Goal: Task Accomplishment & Management: Manage account settings

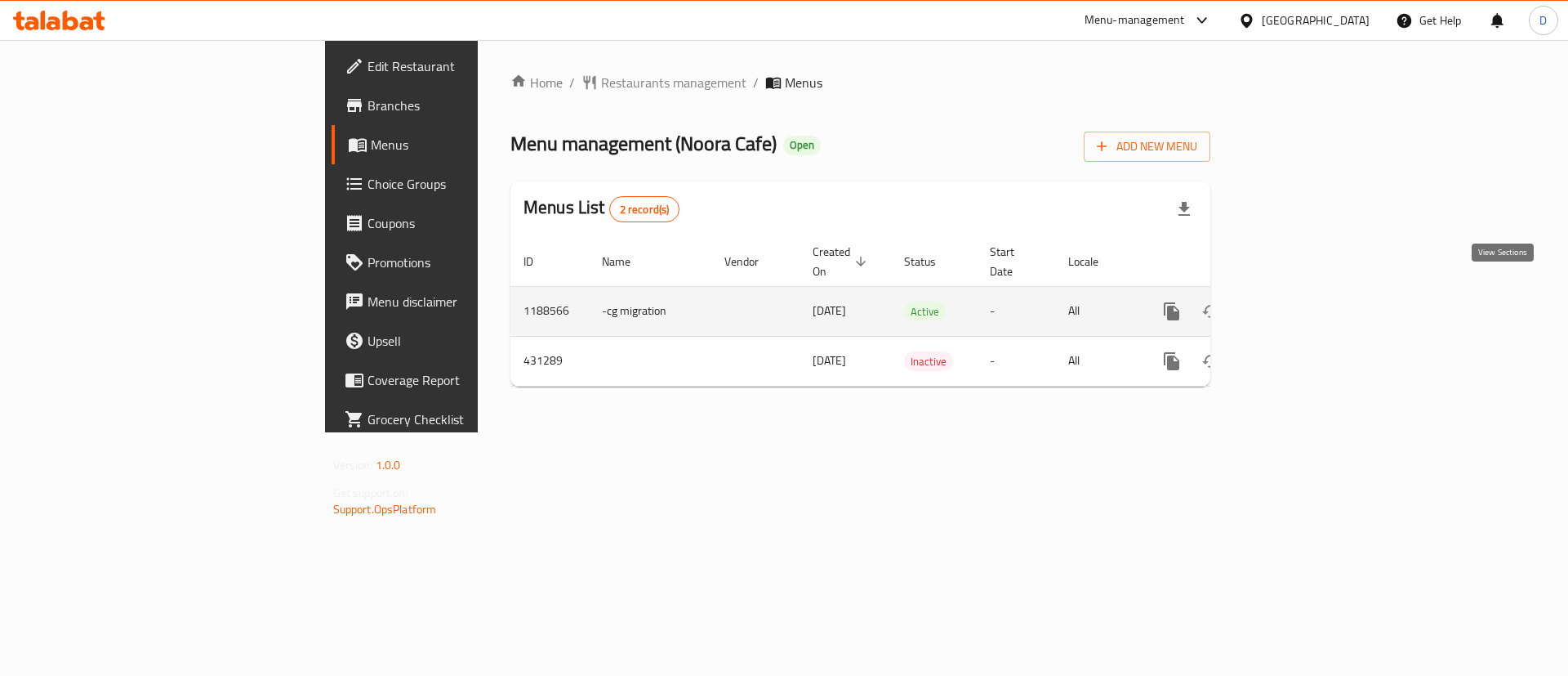
click at [1299, 302] on icon "enhanced table" at bounding box center [1289, 311] width 20 height 20
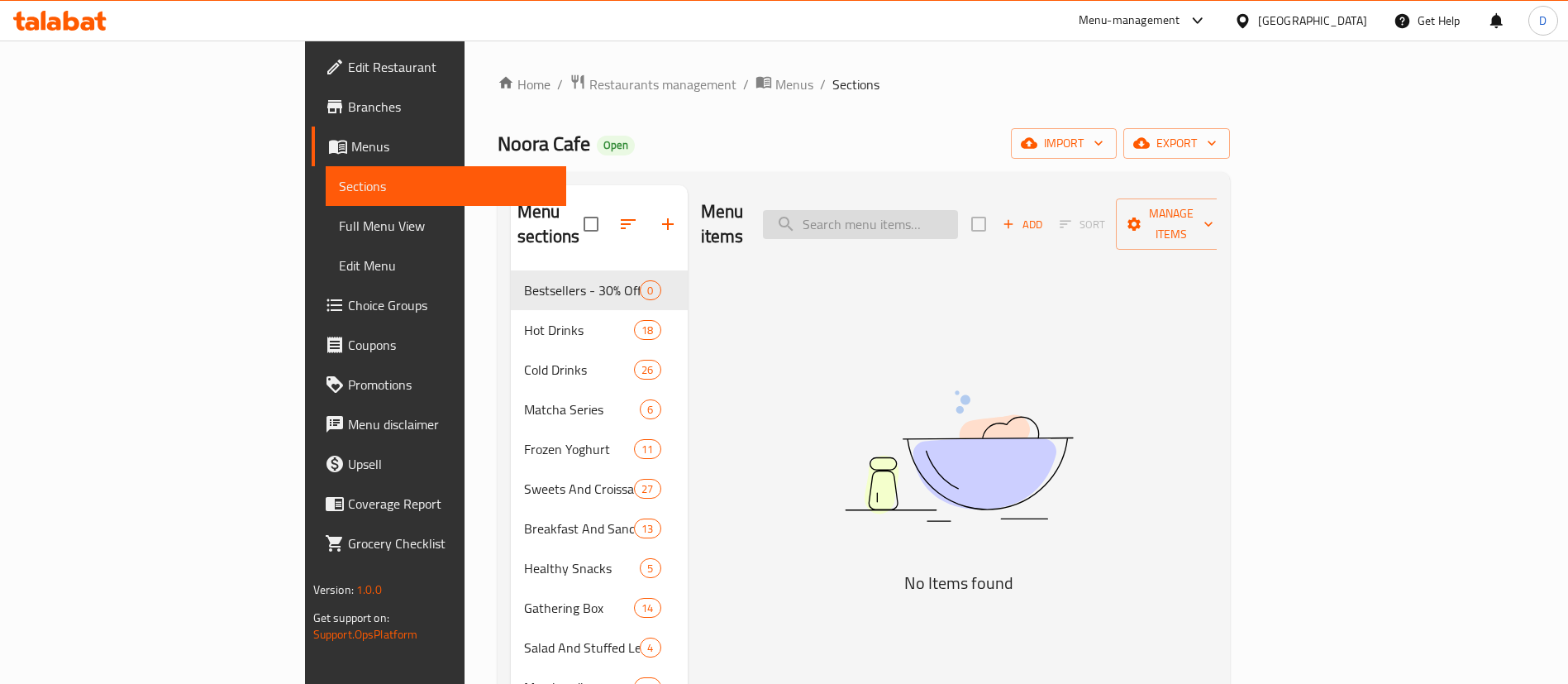
click at [952, 210] on input "search" at bounding box center [861, 224] width 195 height 29
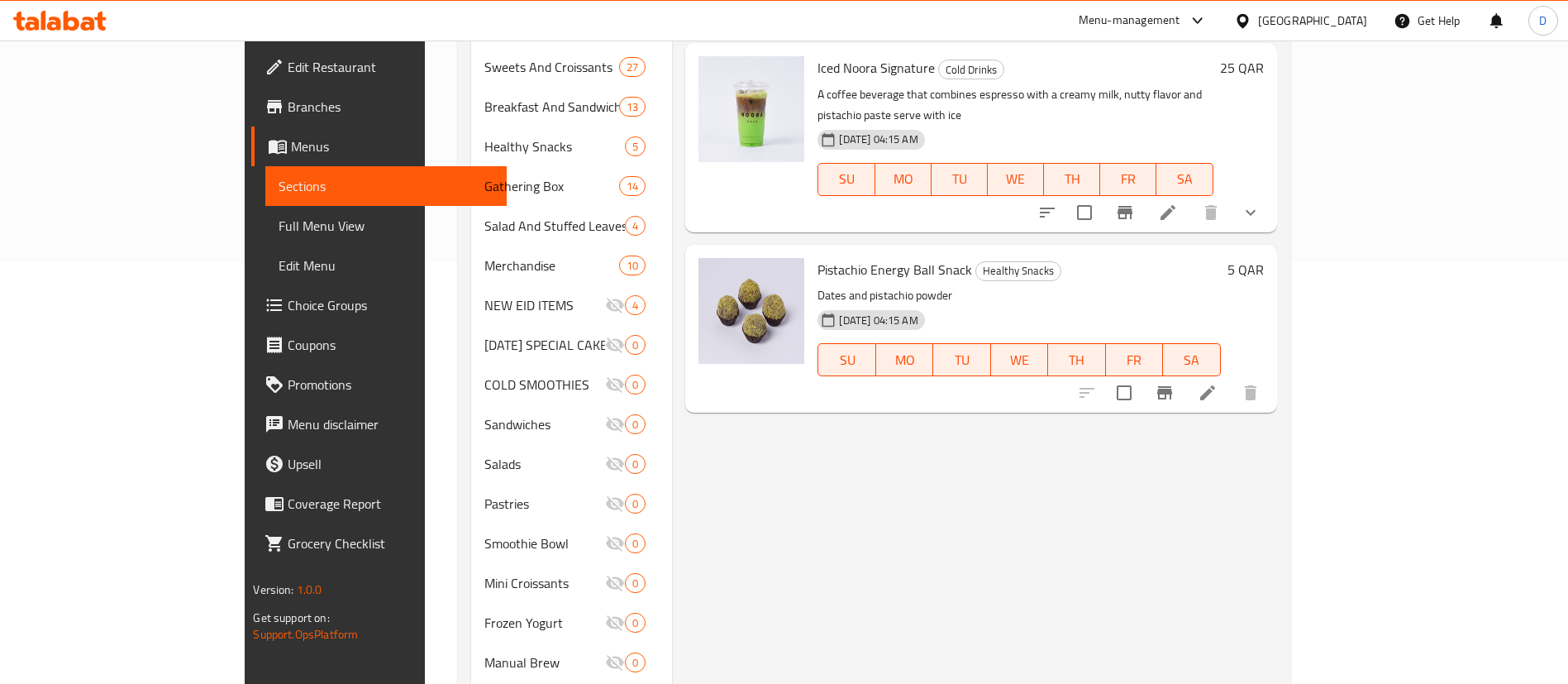
scroll to position [424, 0]
type input "pista"
click at [1217, 380] on icon at bounding box center [1207, 390] width 20 height 20
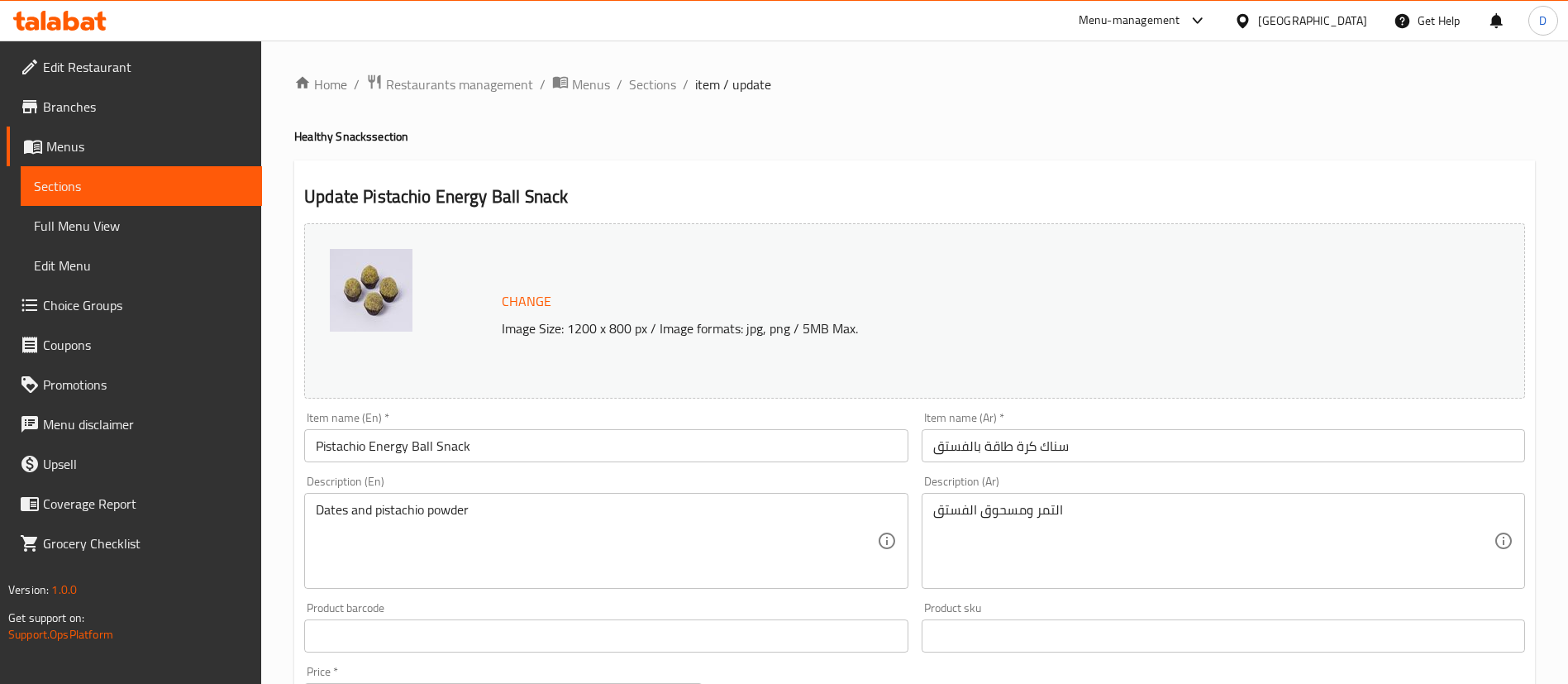
click at [507, 447] on input "Pistachio Energy Ball Snack" at bounding box center [606, 446] width 603 height 33
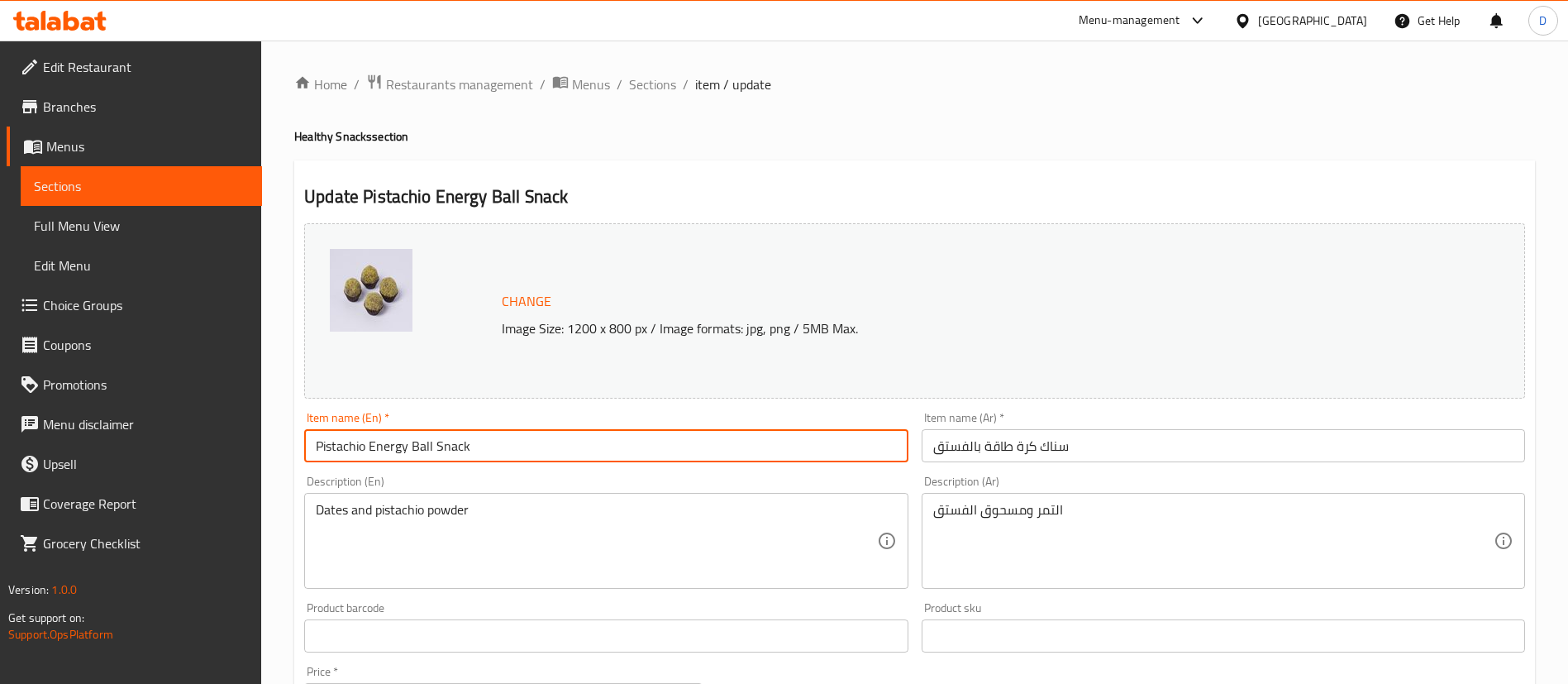
type input "Pistachio Energy Ball Snack"
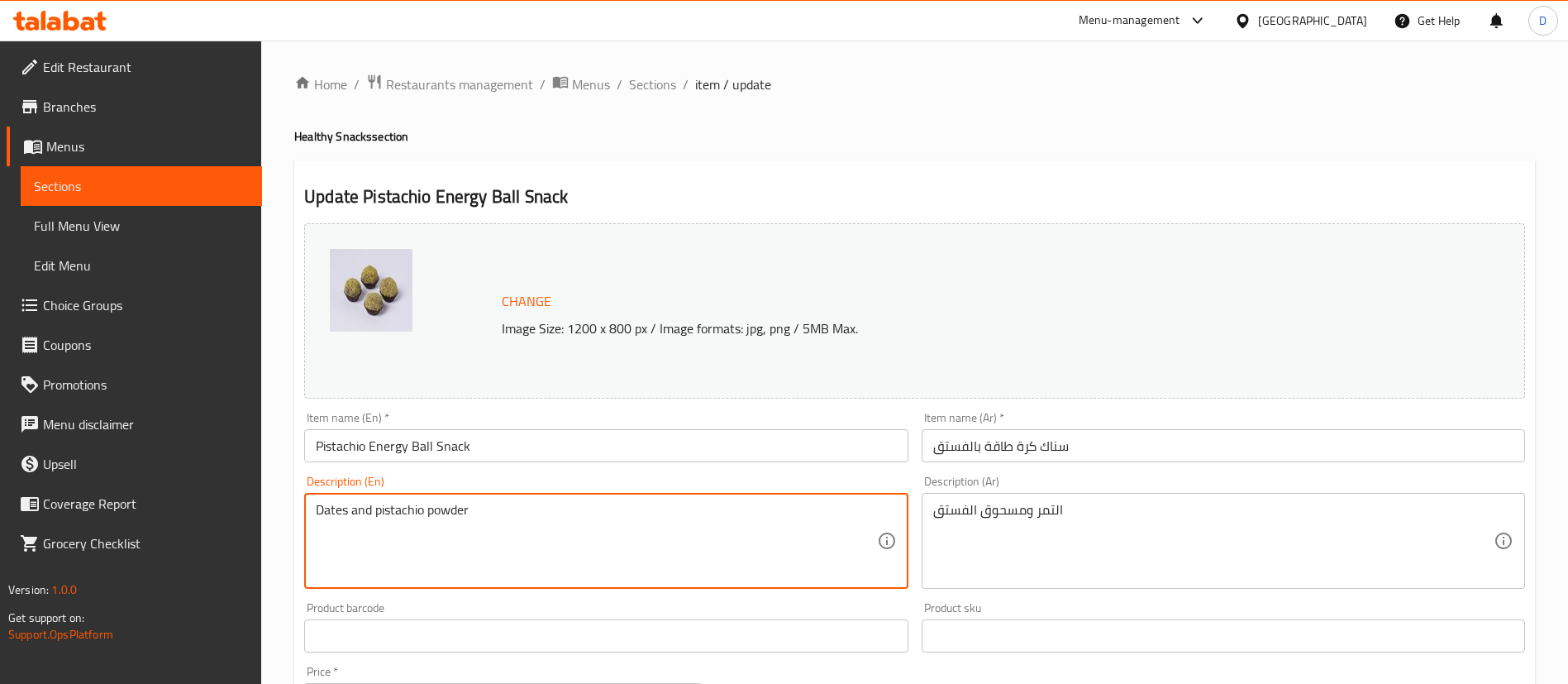
click at [523, 524] on textarea "Dates and pistachio powder" at bounding box center [596, 541] width 560 height 78
click at [524, 530] on textarea "Dates and pistachio powder - One piece" at bounding box center [596, 541] width 560 height 78
click at [599, 513] on textarea "Dates and pistachio powder - One piece" at bounding box center [596, 541] width 560 height 78
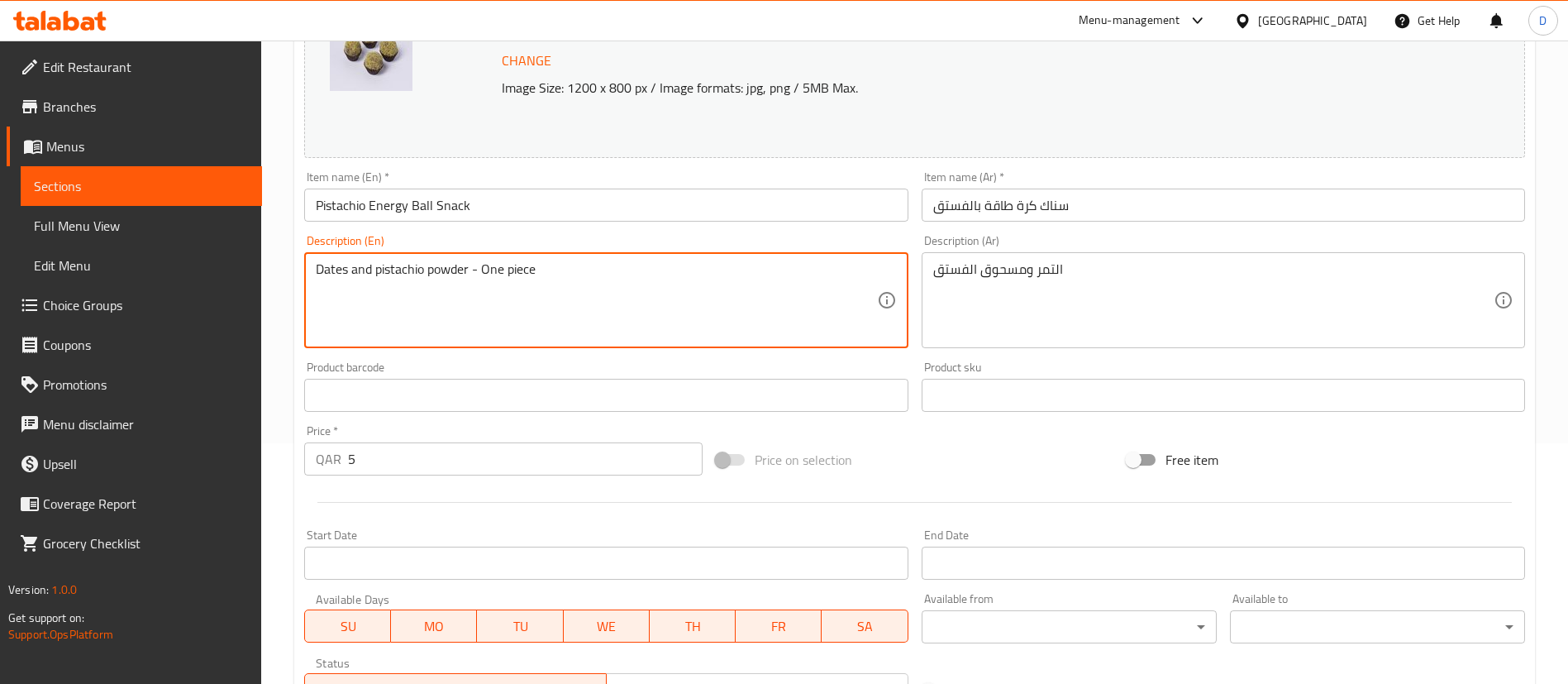
scroll to position [508, 0]
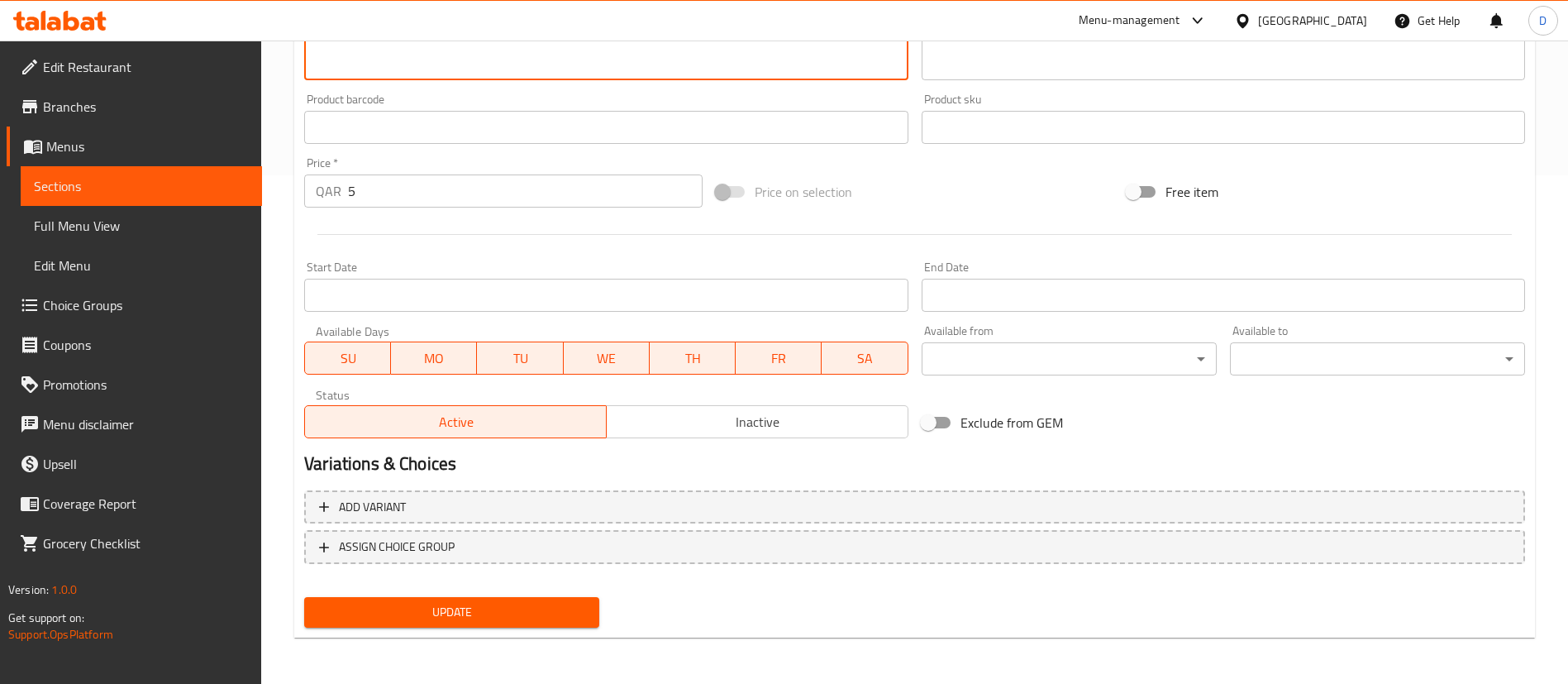
type textarea "Dates and pistachio powder - One piece"
click at [542, 619] on span "Update" at bounding box center [452, 613] width 269 height 21
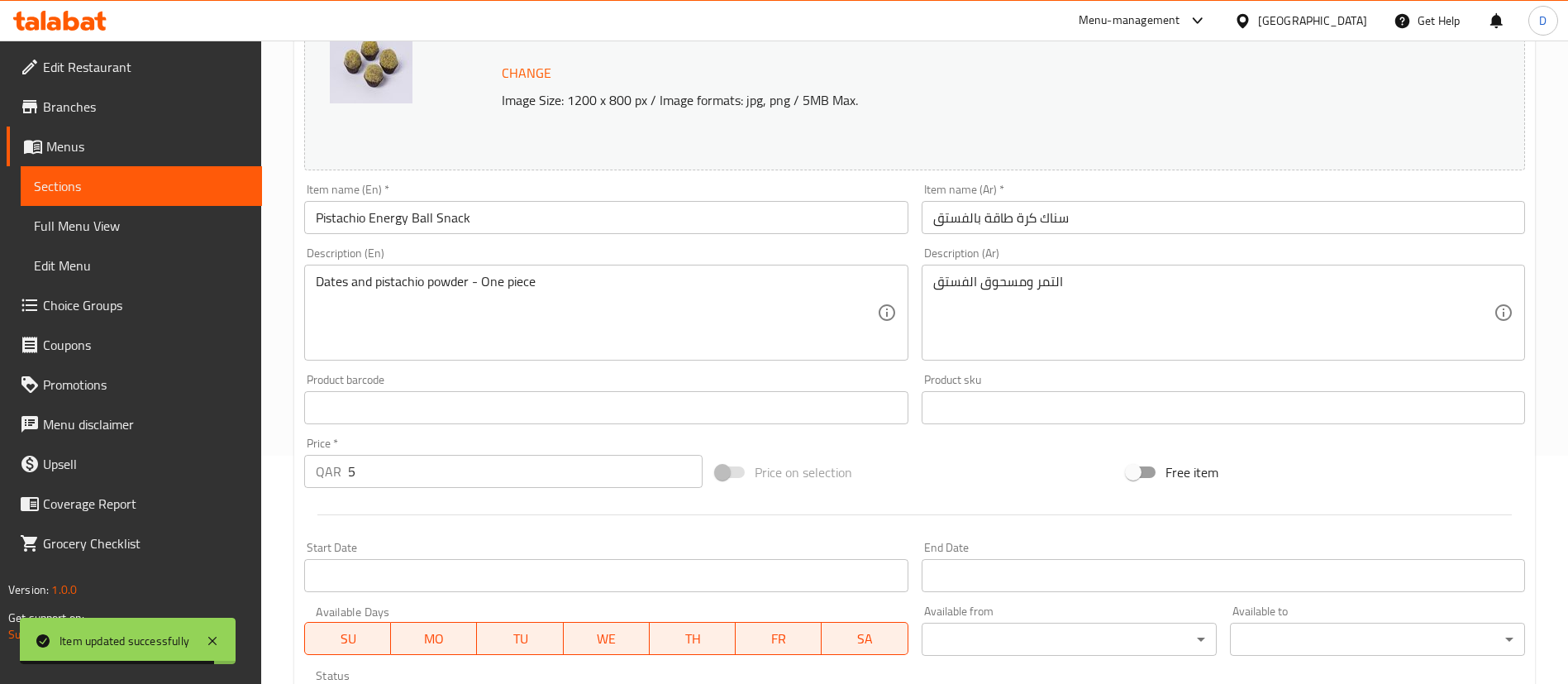
scroll to position [0, 0]
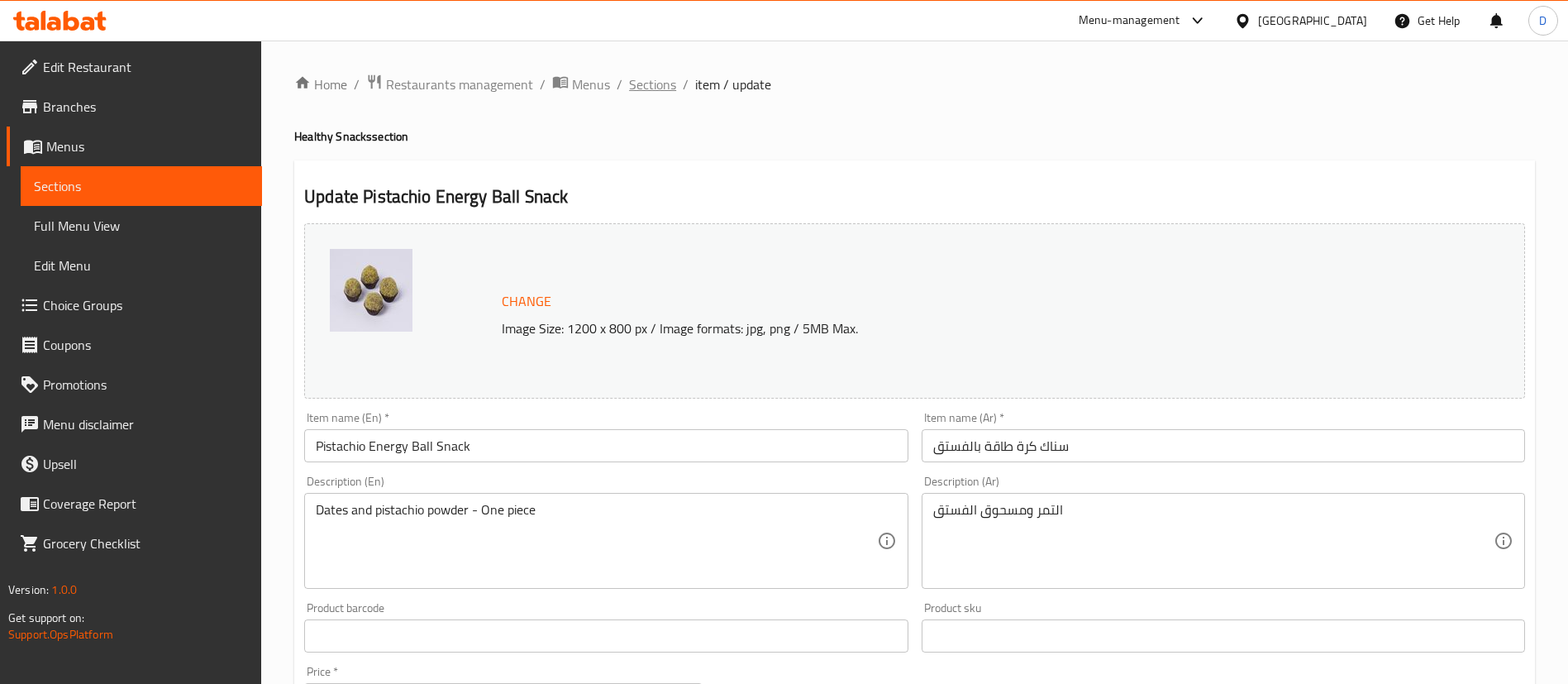
click at [645, 91] on span "Sections" at bounding box center [653, 84] width 47 height 20
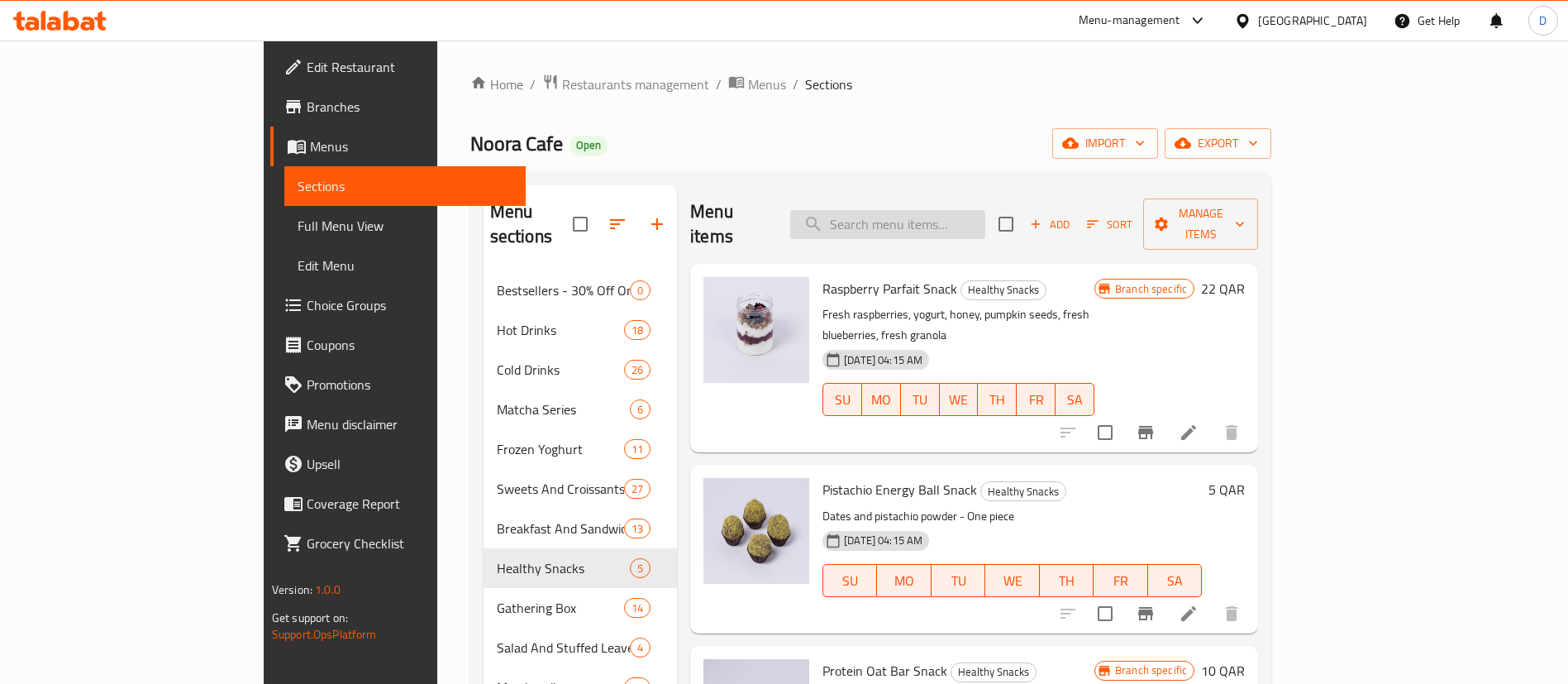
click at [918, 210] on input "search" at bounding box center [888, 224] width 195 height 29
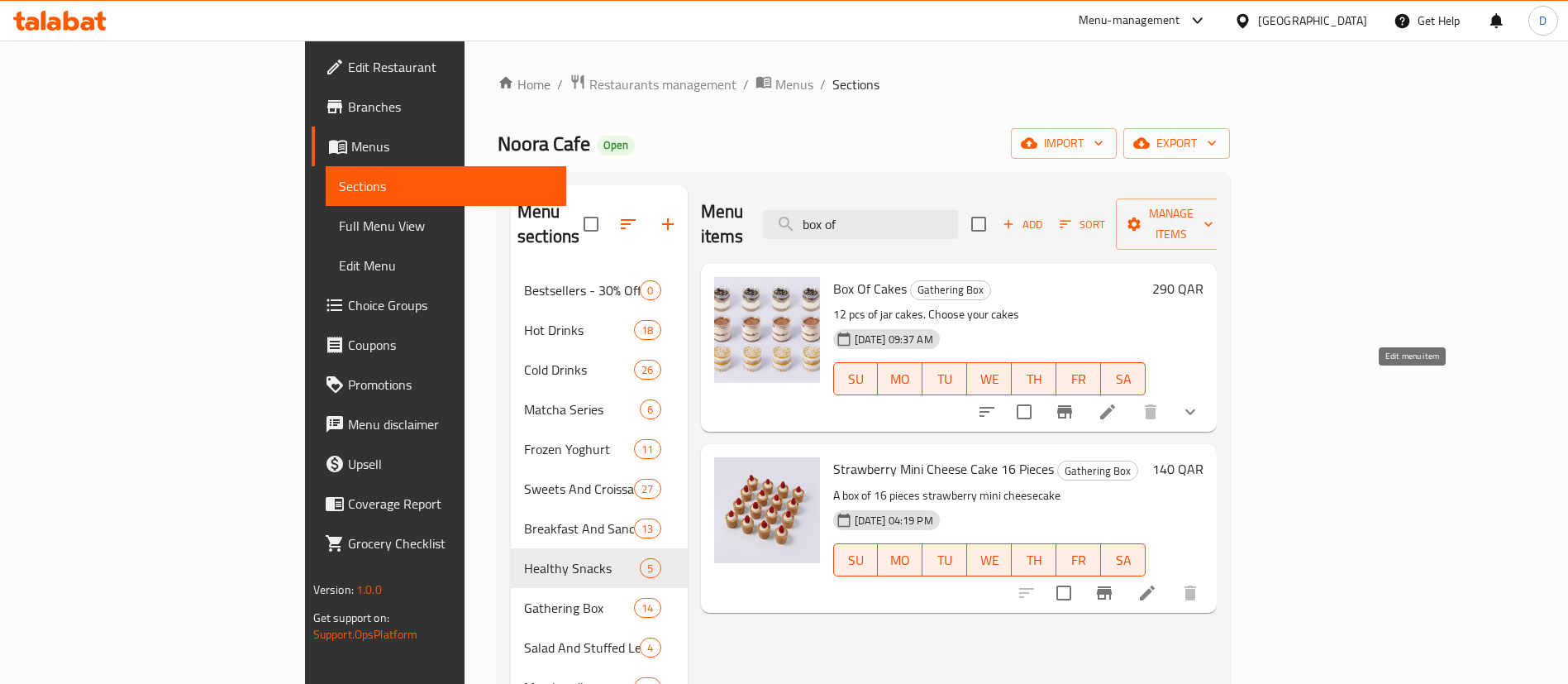
type input "box of"
click at [1115, 404] on icon at bounding box center [1107, 411] width 15 height 15
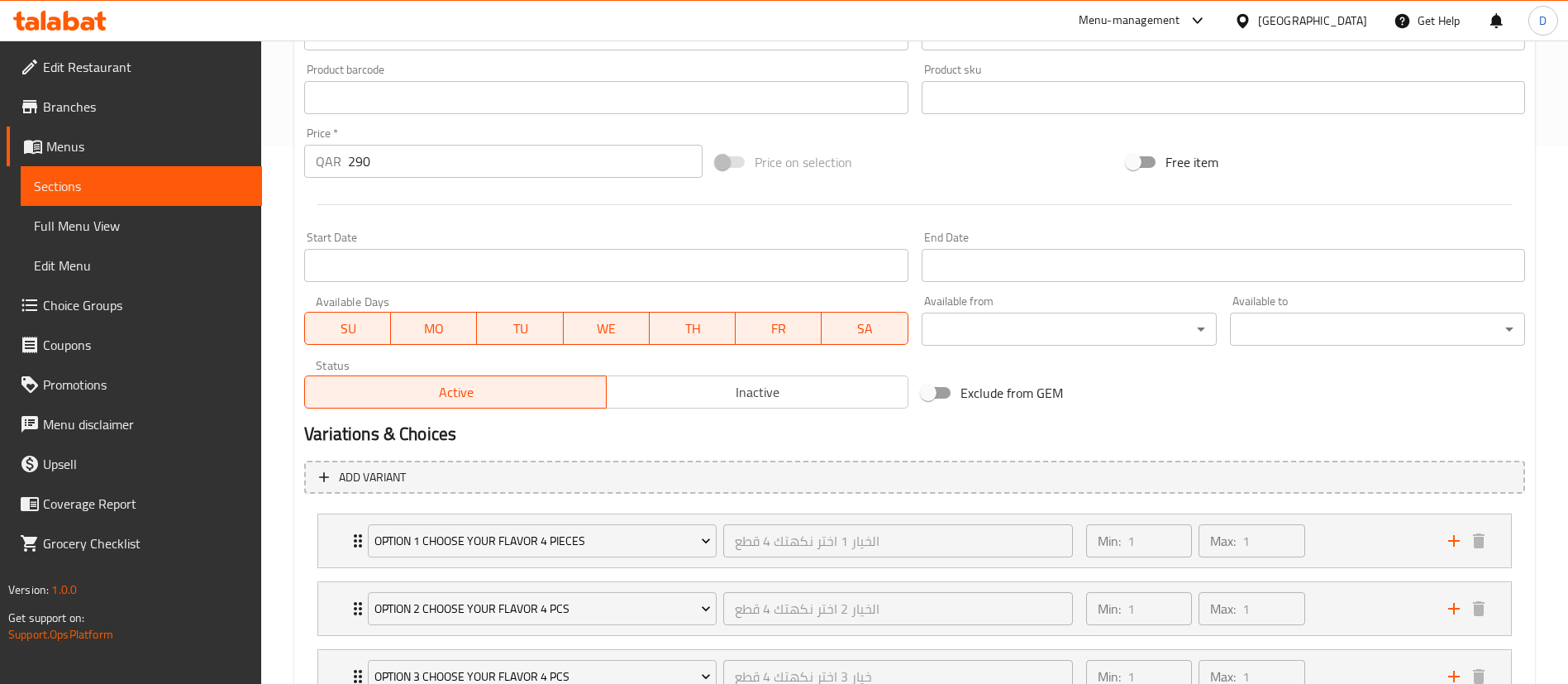
scroll to position [671, 0]
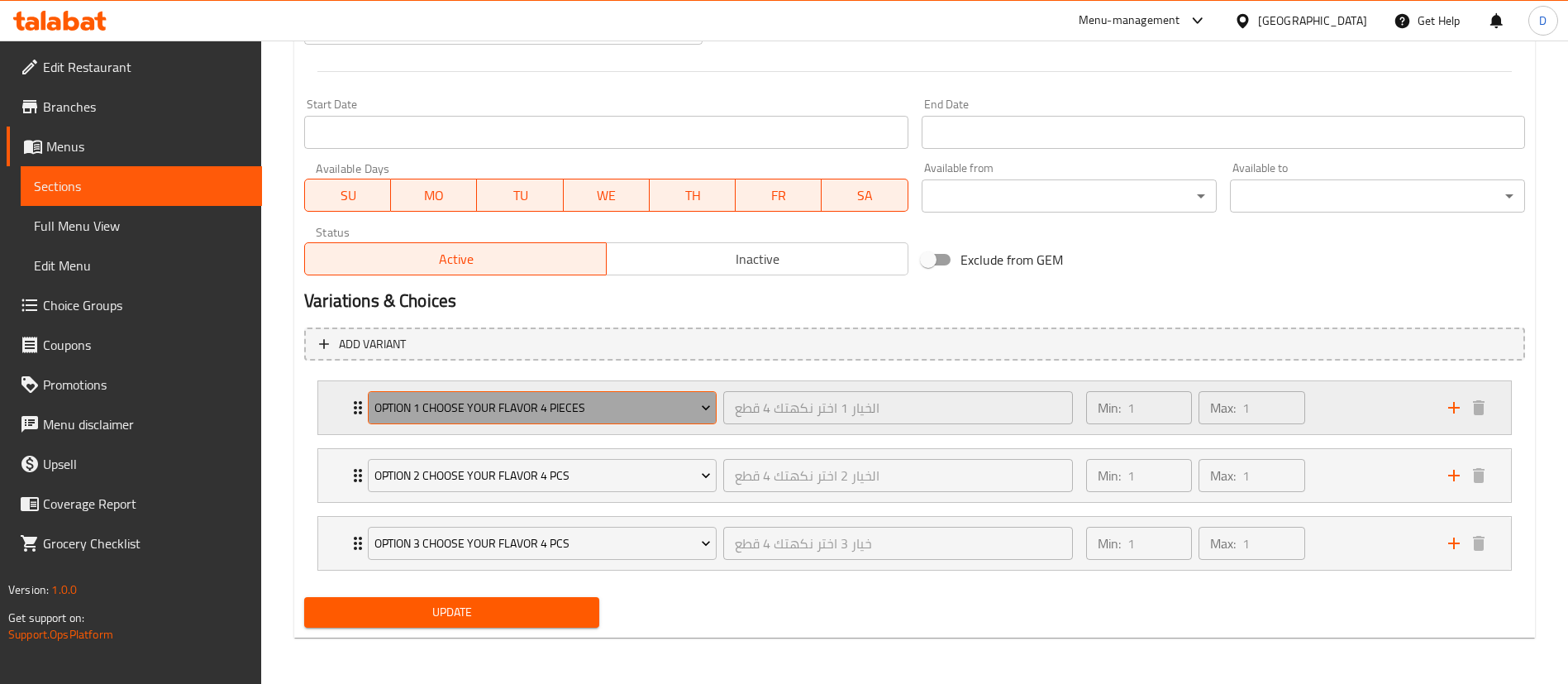
click at [629, 419] on button "Option 1 choose your flavor 4 pieces" at bounding box center [542, 407] width 349 height 33
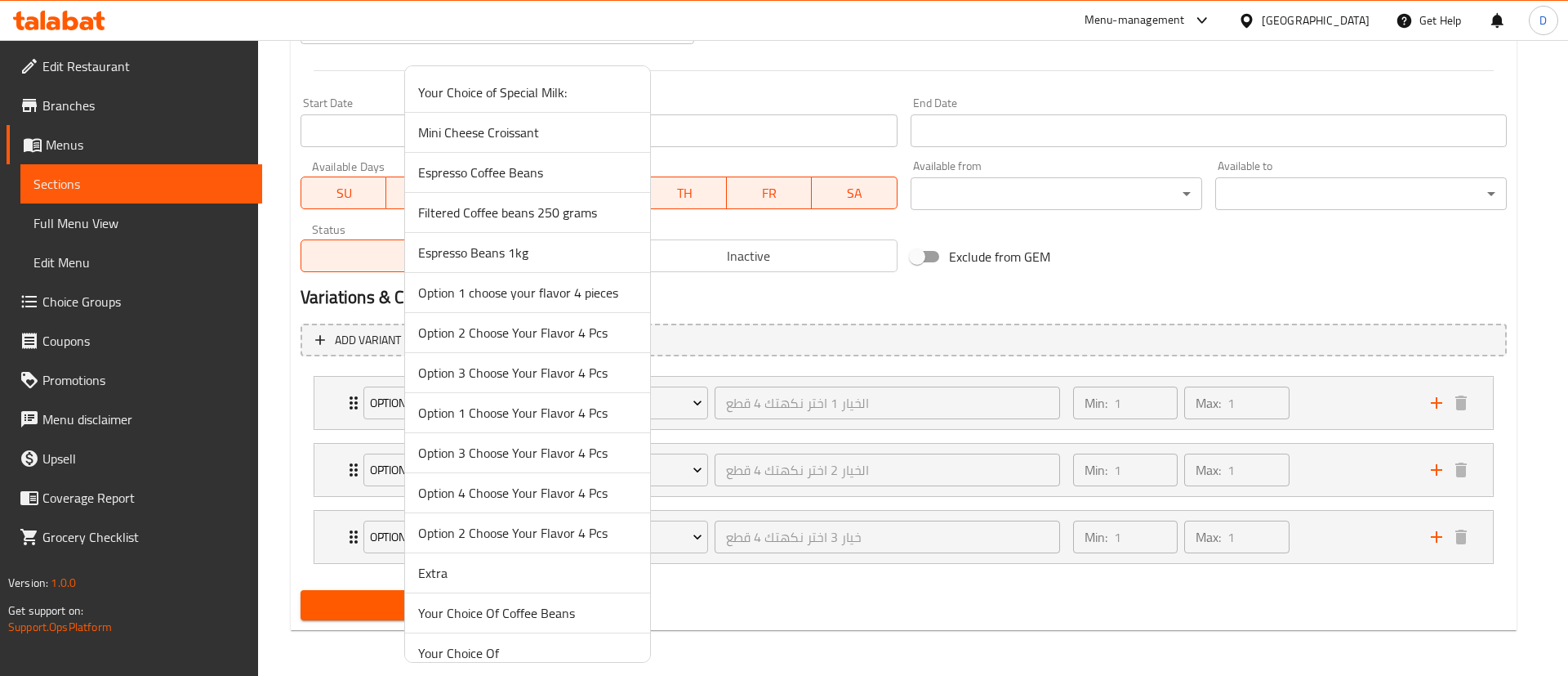
click at [772, 584] on div at bounding box center [784, 338] width 1568 height 676
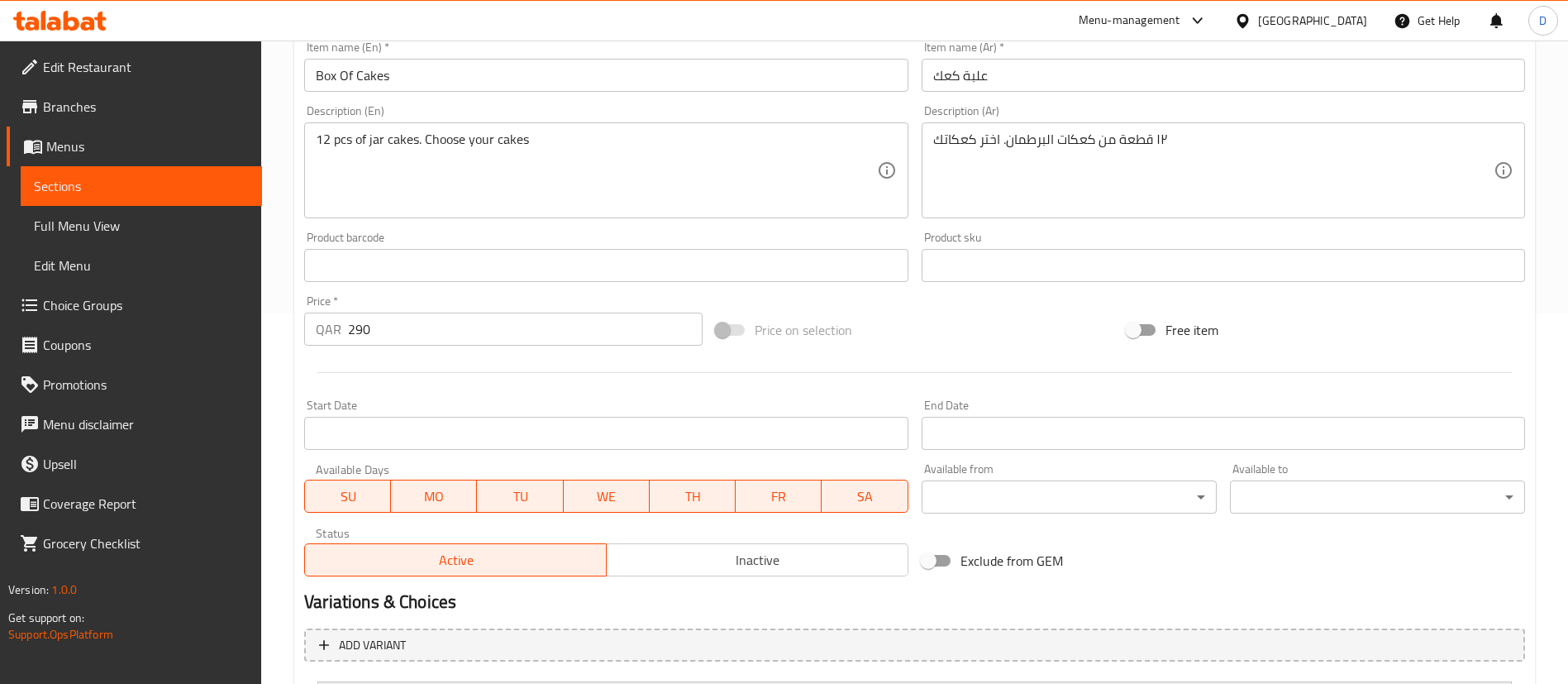
scroll to position [0, 0]
